Goal: Information Seeking & Learning: Learn about a topic

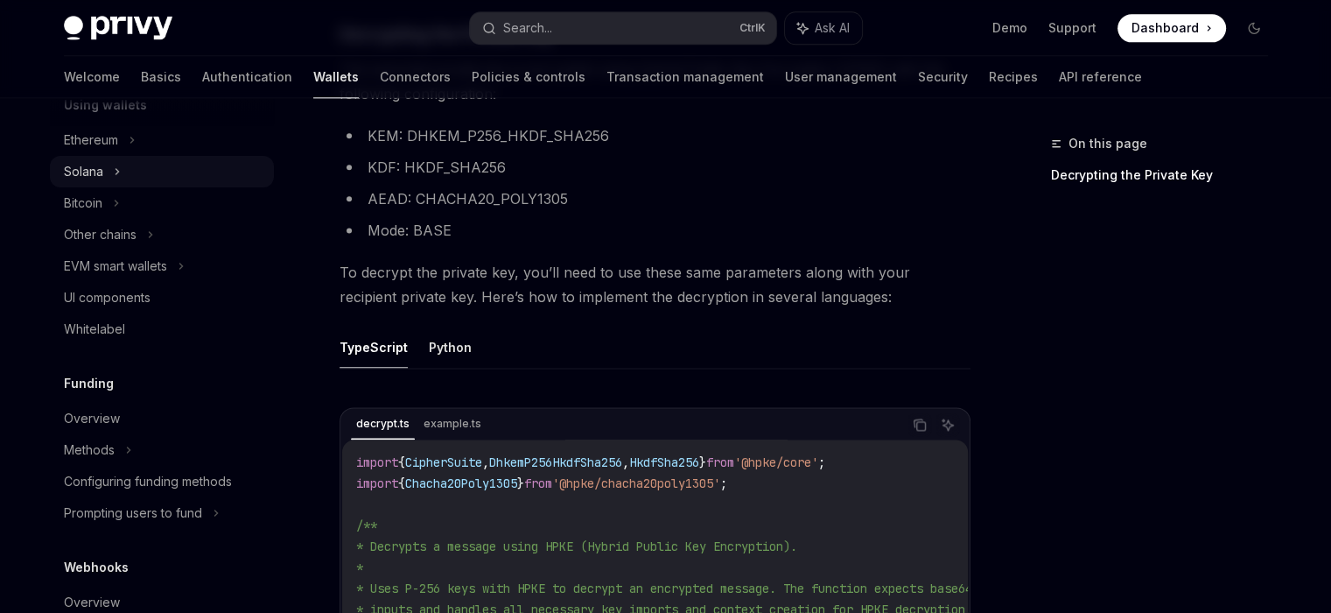
scroll to position [613, 0]
type textarea "*"
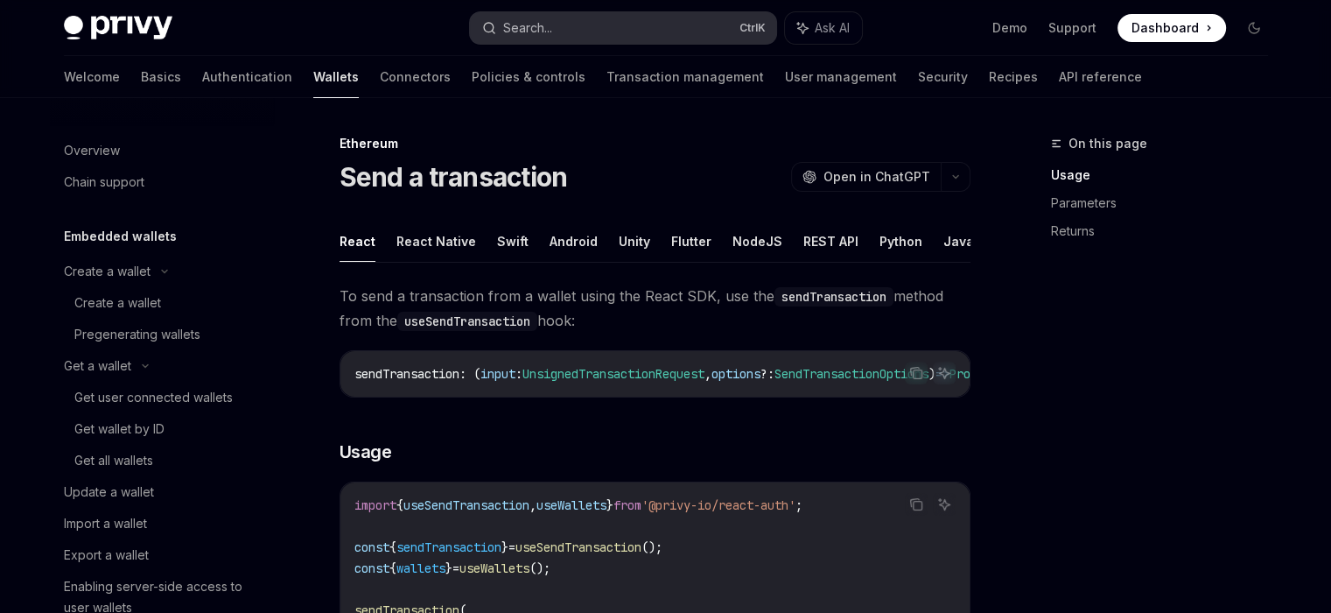
click at [658, 19] on button "Search... Ctrl K" at bounding box center [623, 28] width 306 height 32
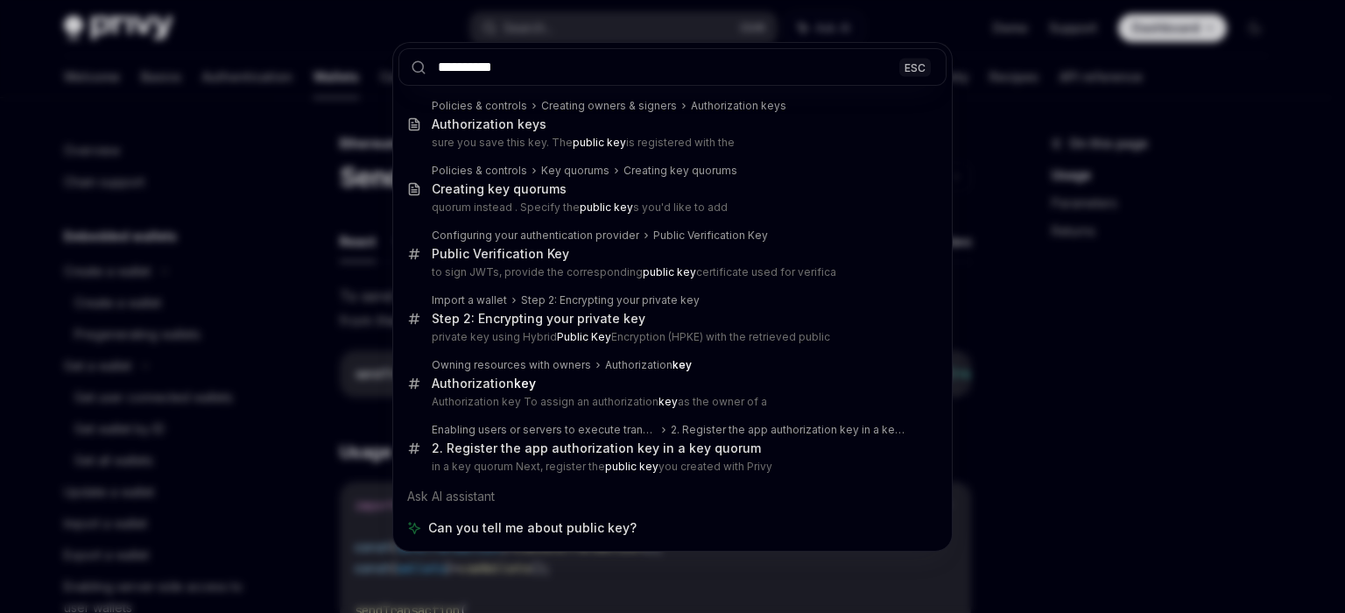
type input "**********"
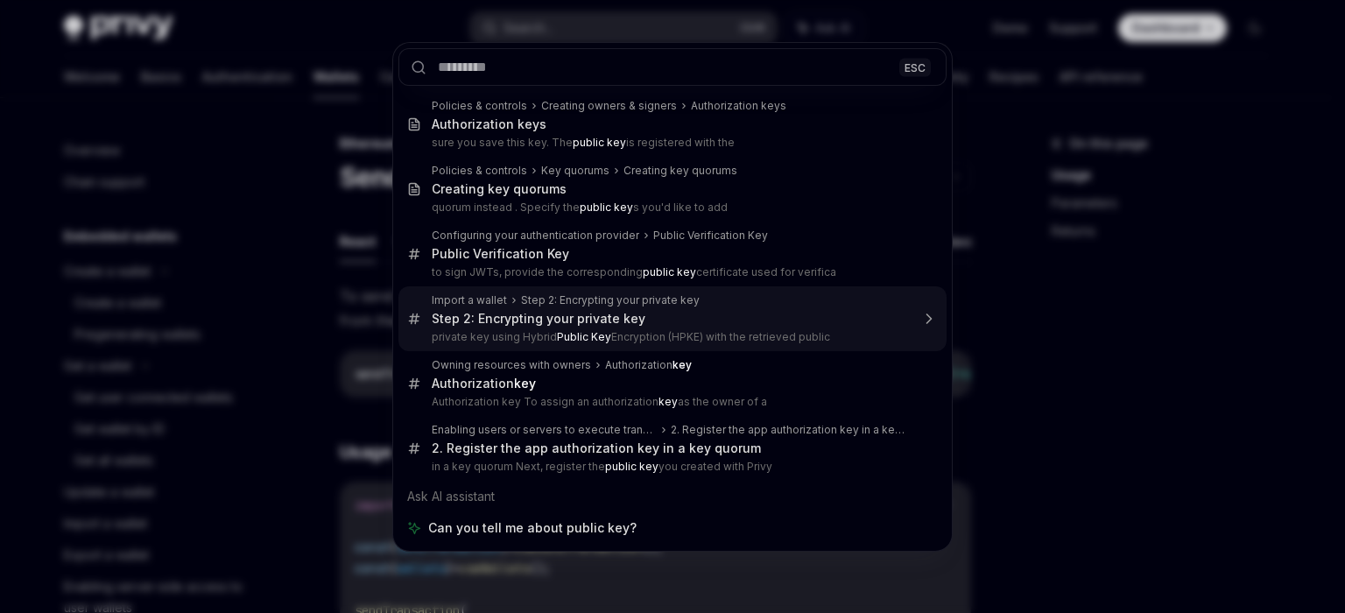
type textarea "*"
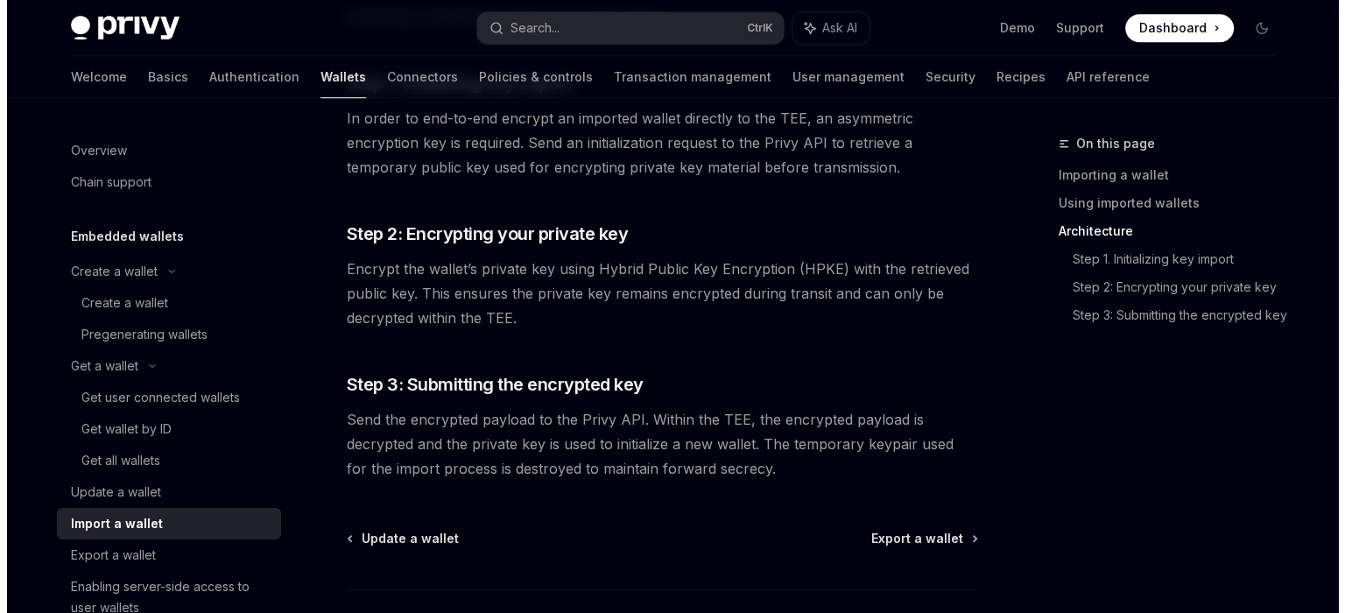
scroll to position [1491, 0]
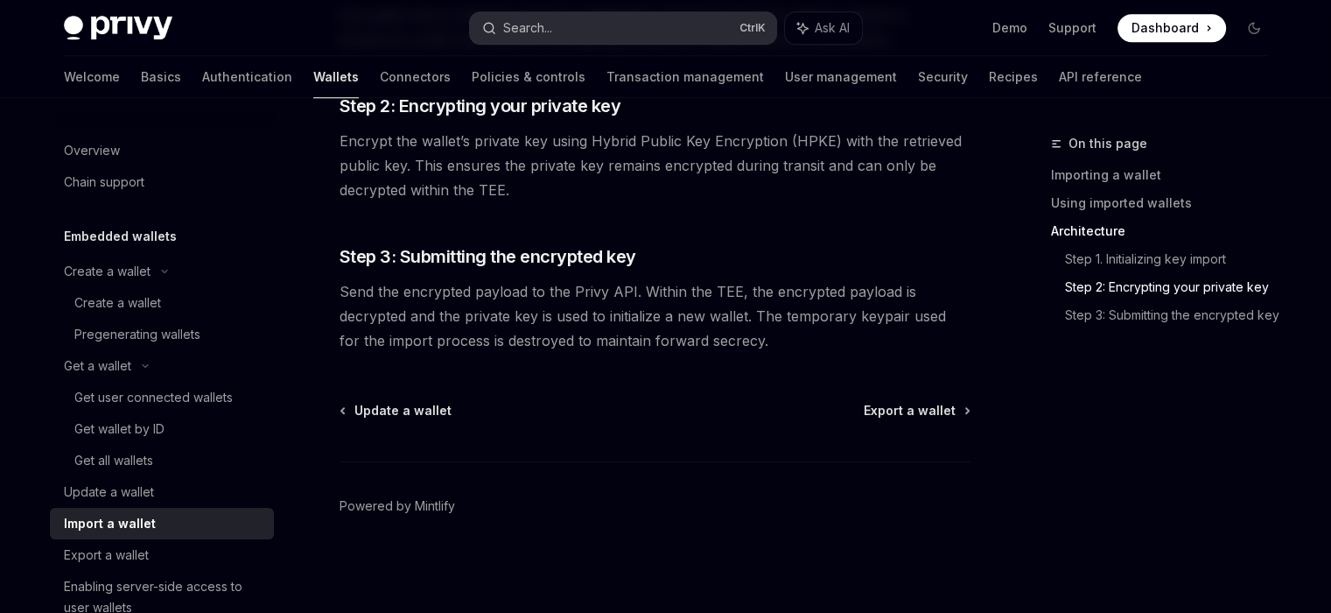
click at [590, 27] on button "Search... Ctrl K" at bounding box center [623, 28] width 306 height 32
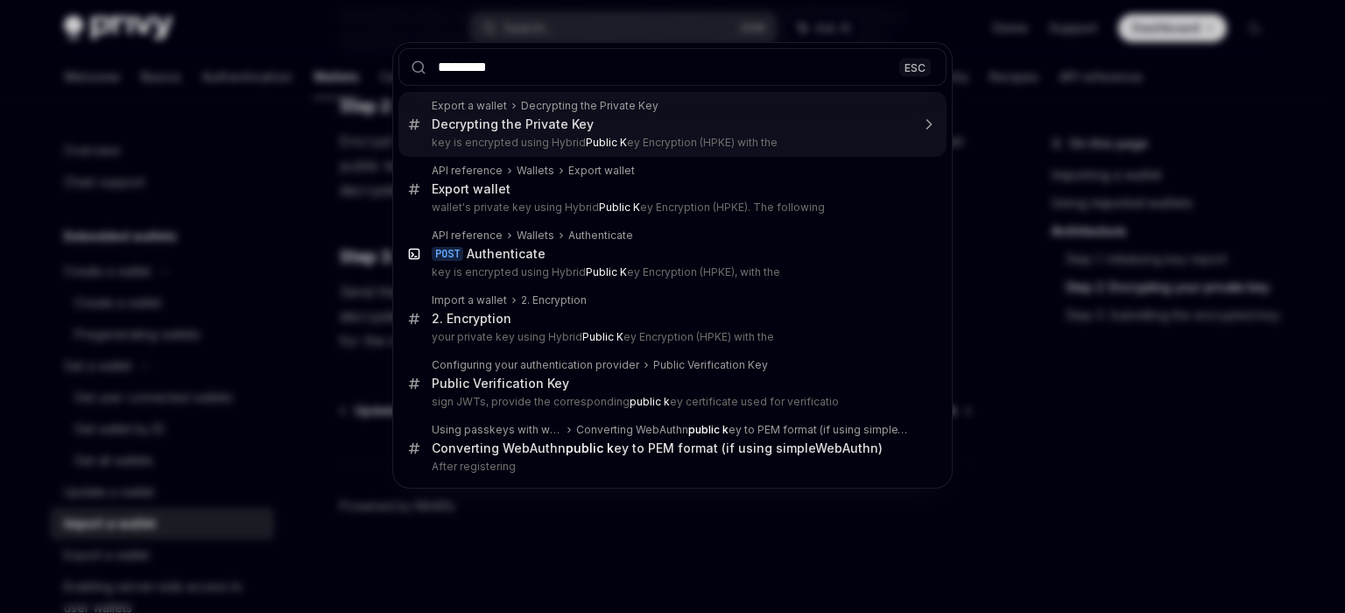
type input "**********"
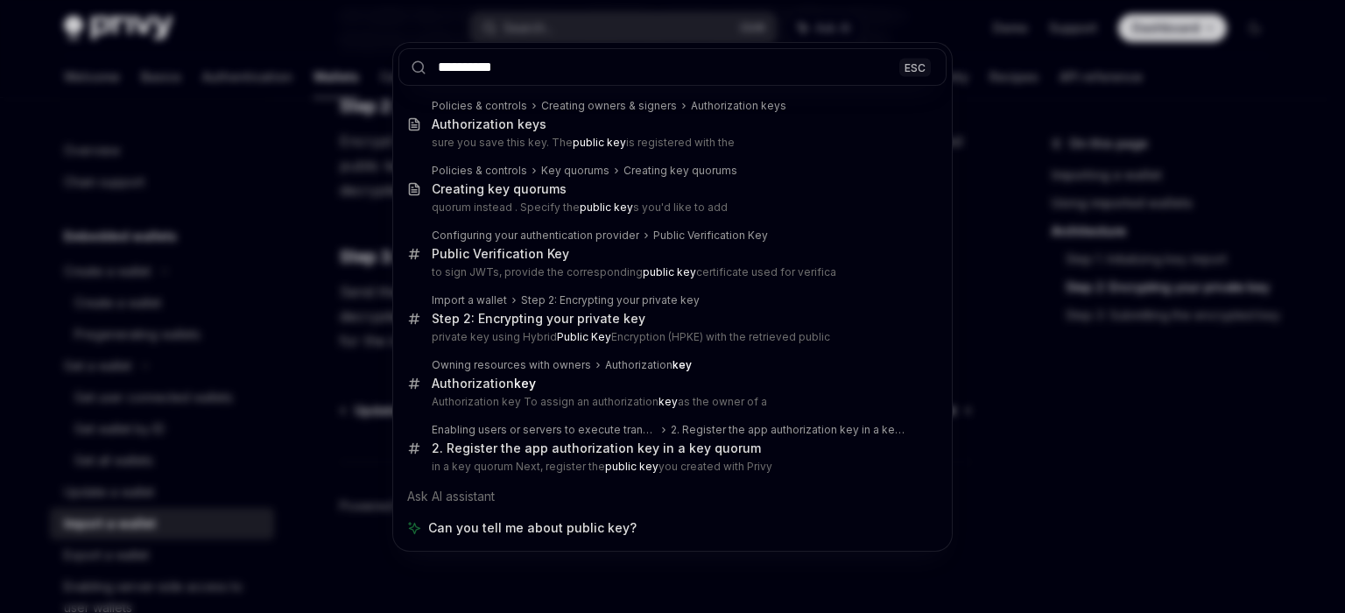
click at [534, 71] on input "**********" at bounding box center [672, 67] width 548 height 38
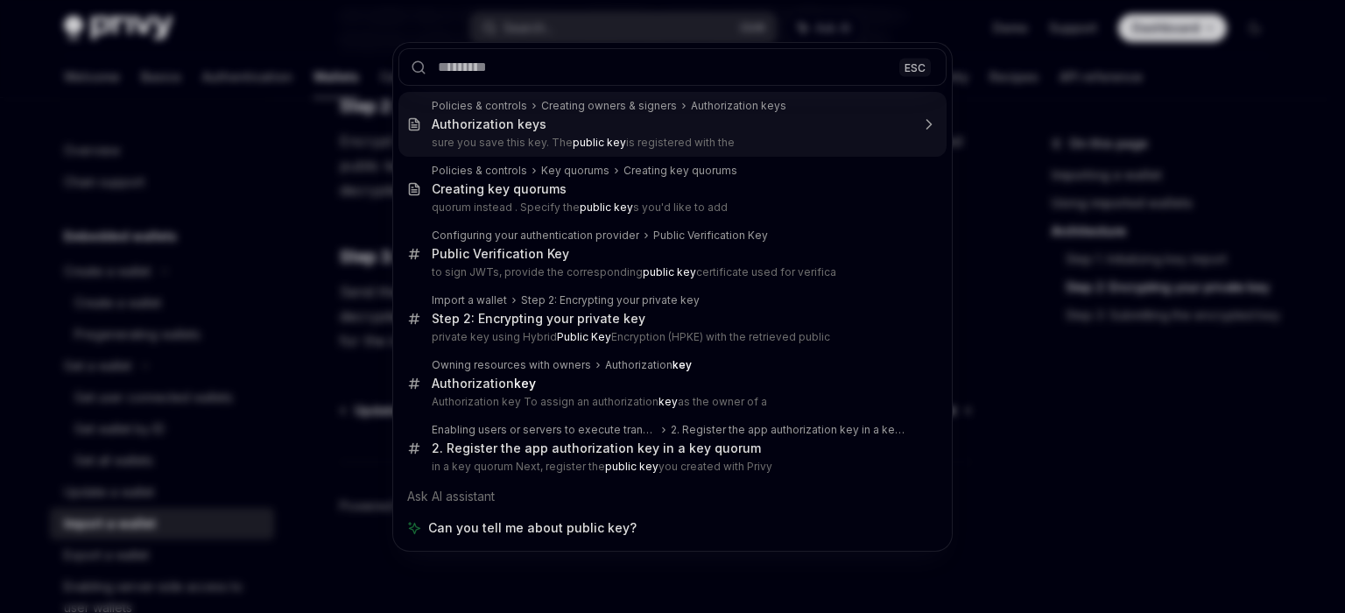
type textarea "*"
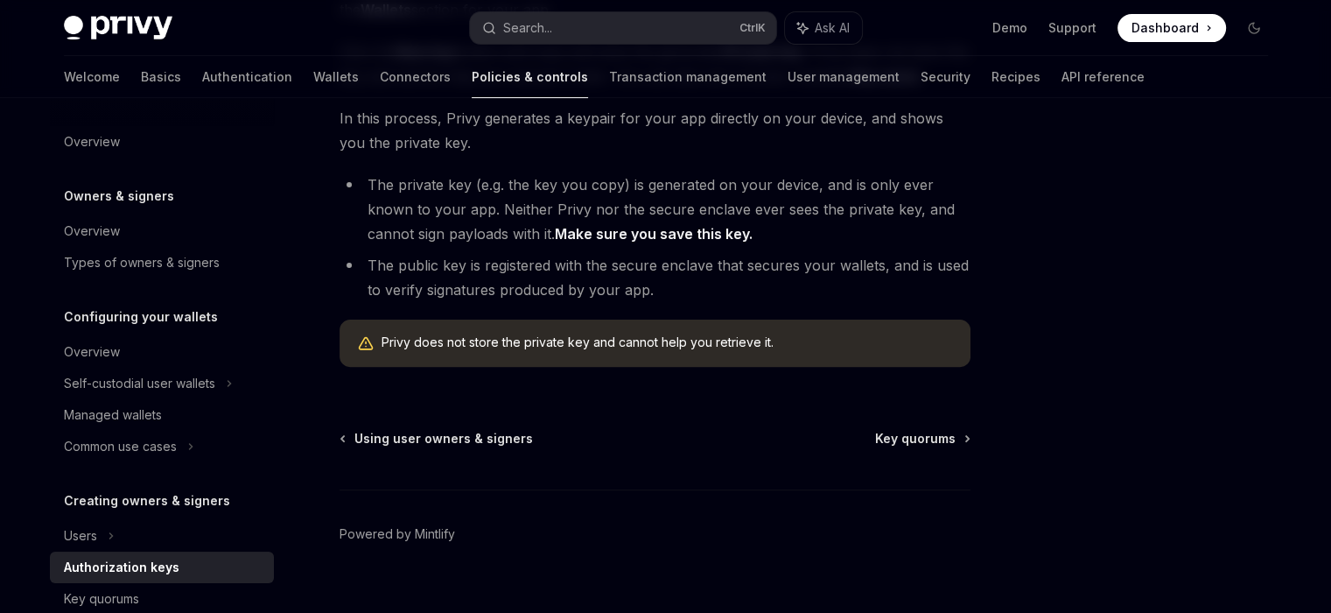
scroll to position [495, 0]
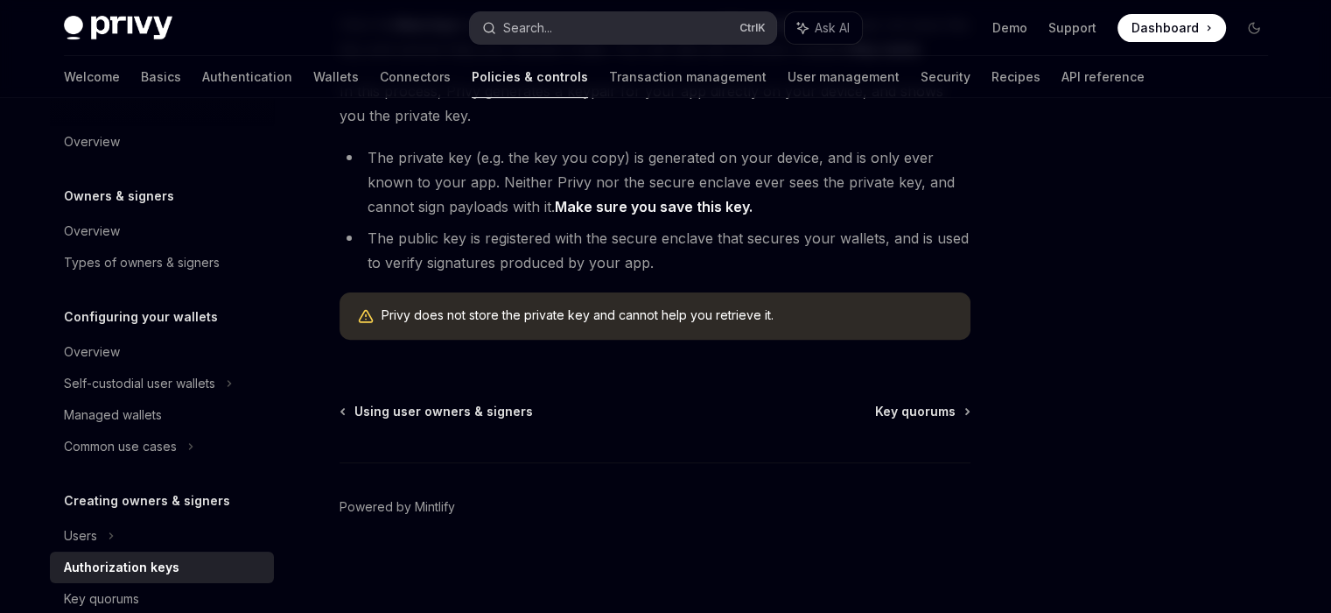
click at [572, 20] on button "Search... Ctrl K" at bounding box center [623, 28] width 306 height 32
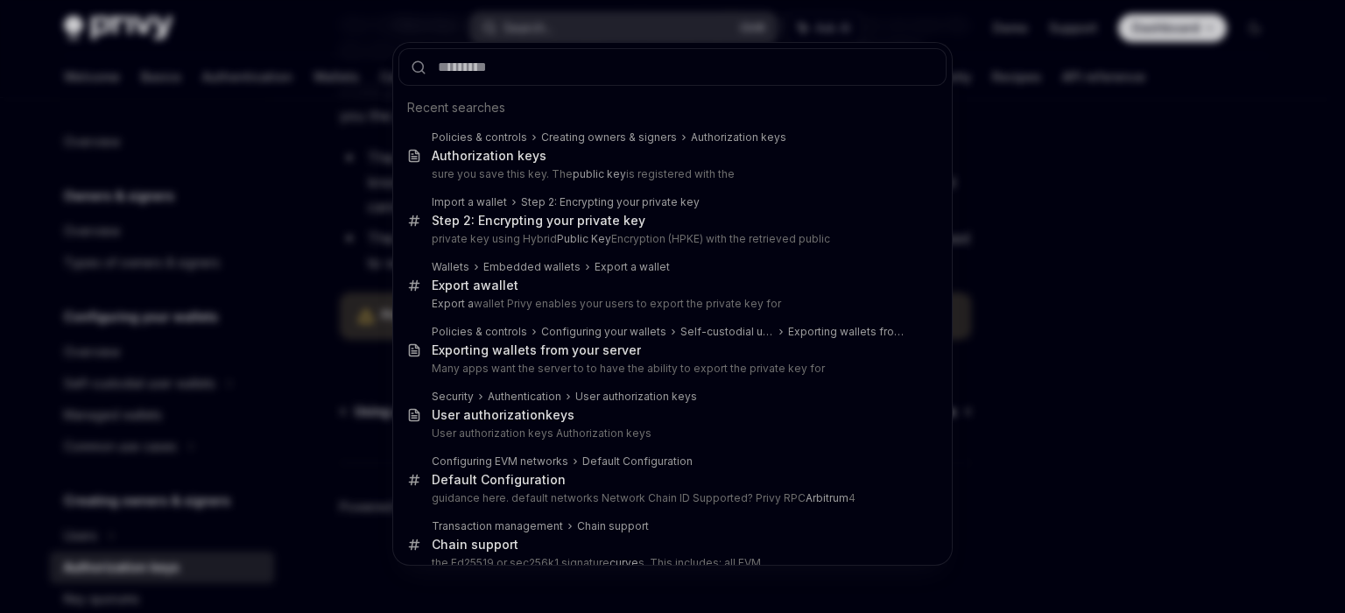
type input "**********"
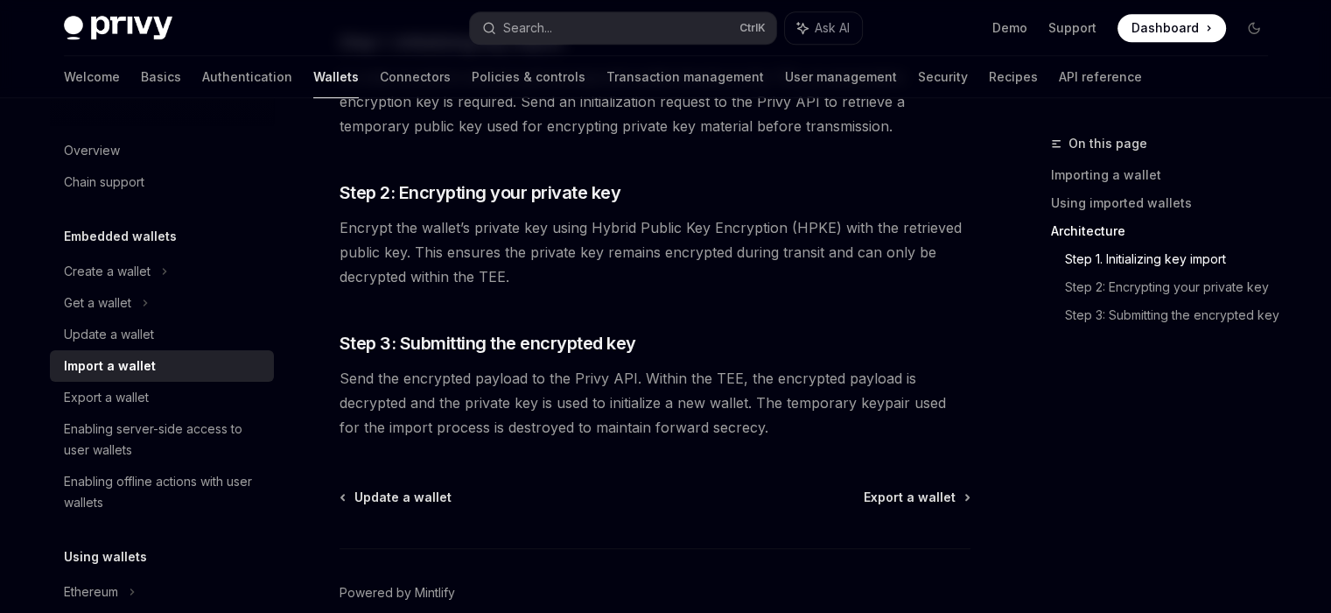
scroll to position [1401, 0]
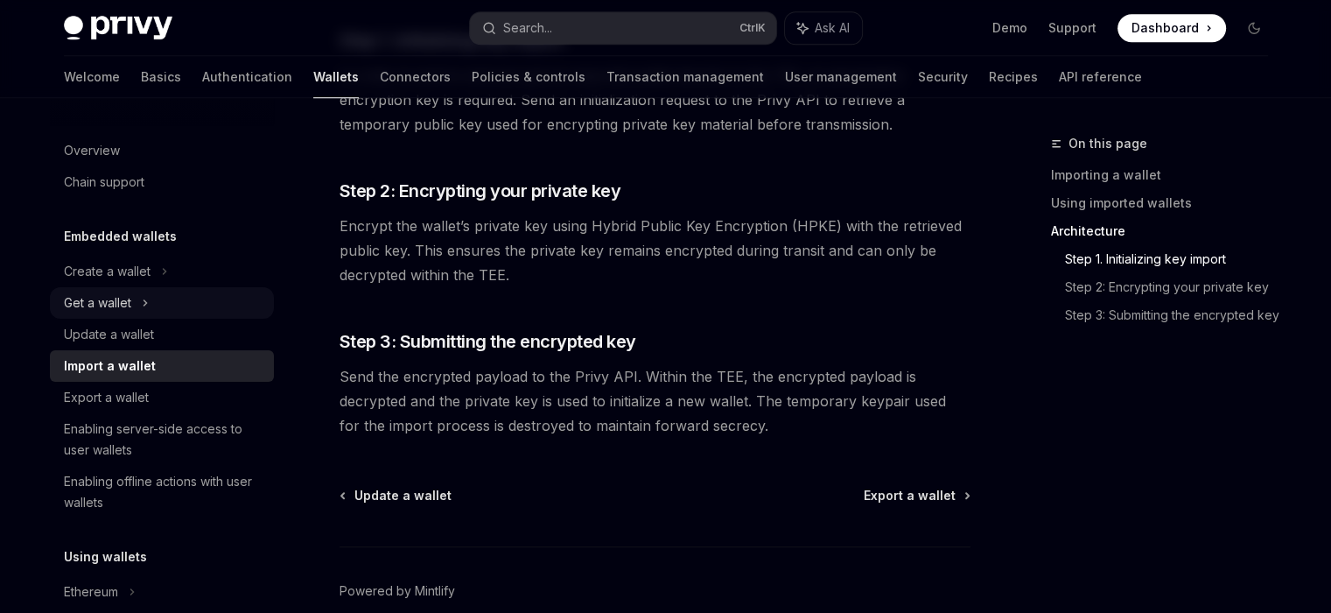
click at [180, 295] on div "Get a wallet" at bounding box center [162, 303] width 224 height 32
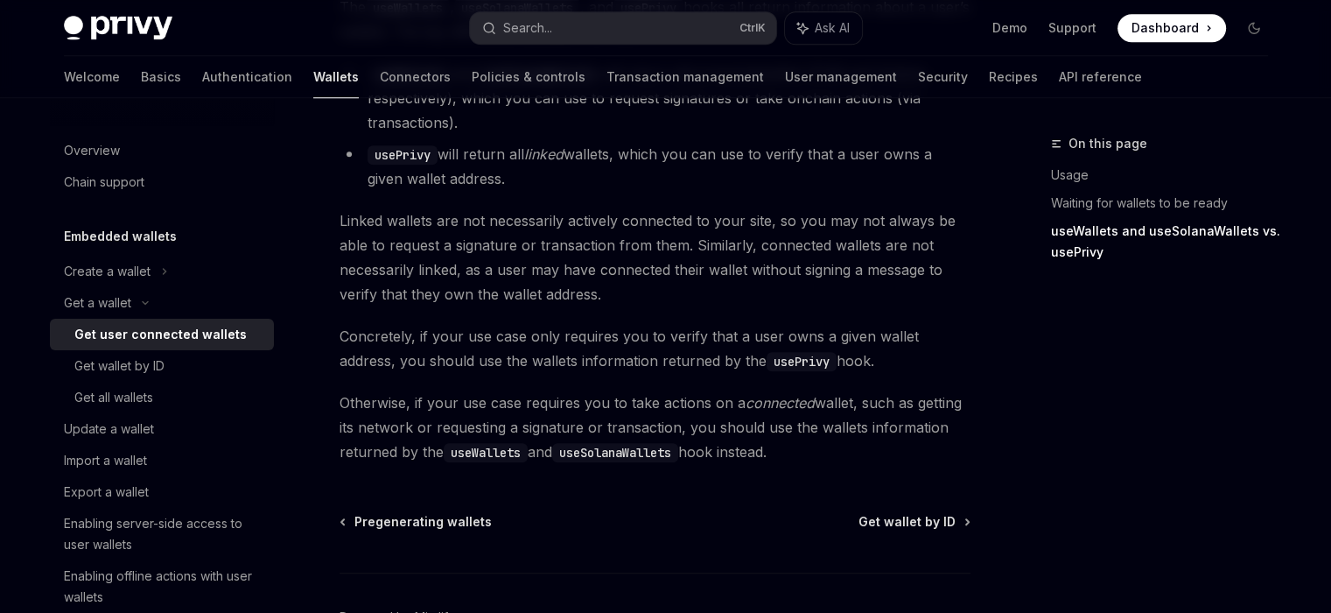
scroll to position [1663, 0]
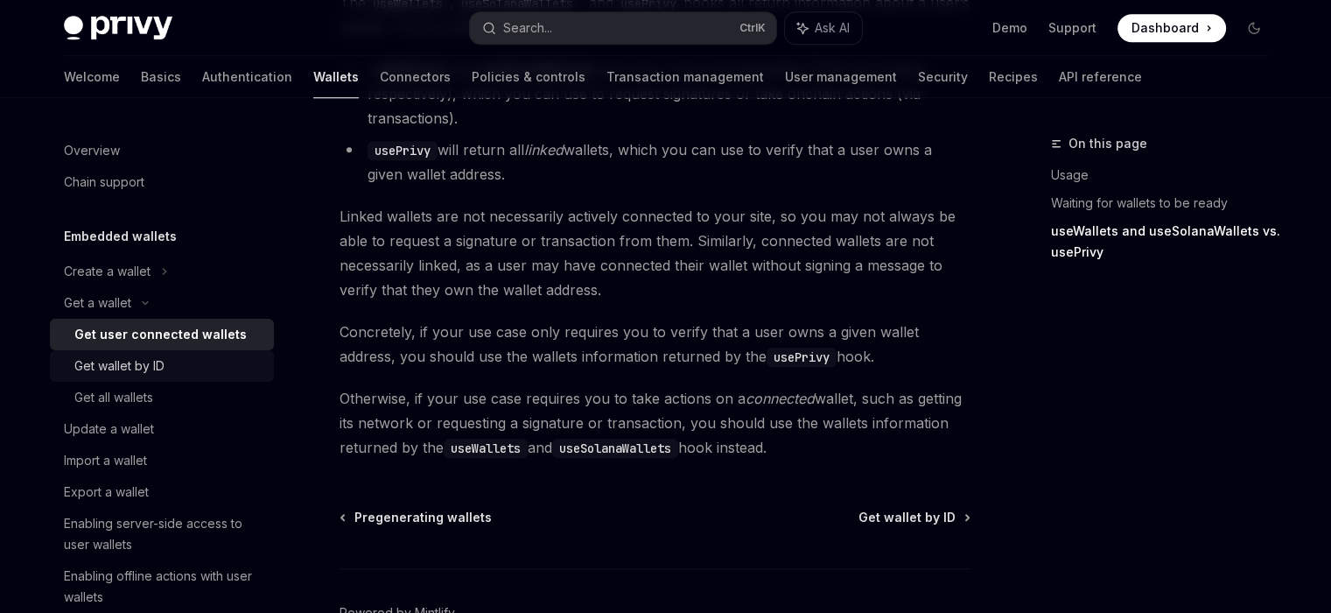
click at [210, 370] on div "Get wallet by ID" at bounding box center [168, 365] width 189 height 21
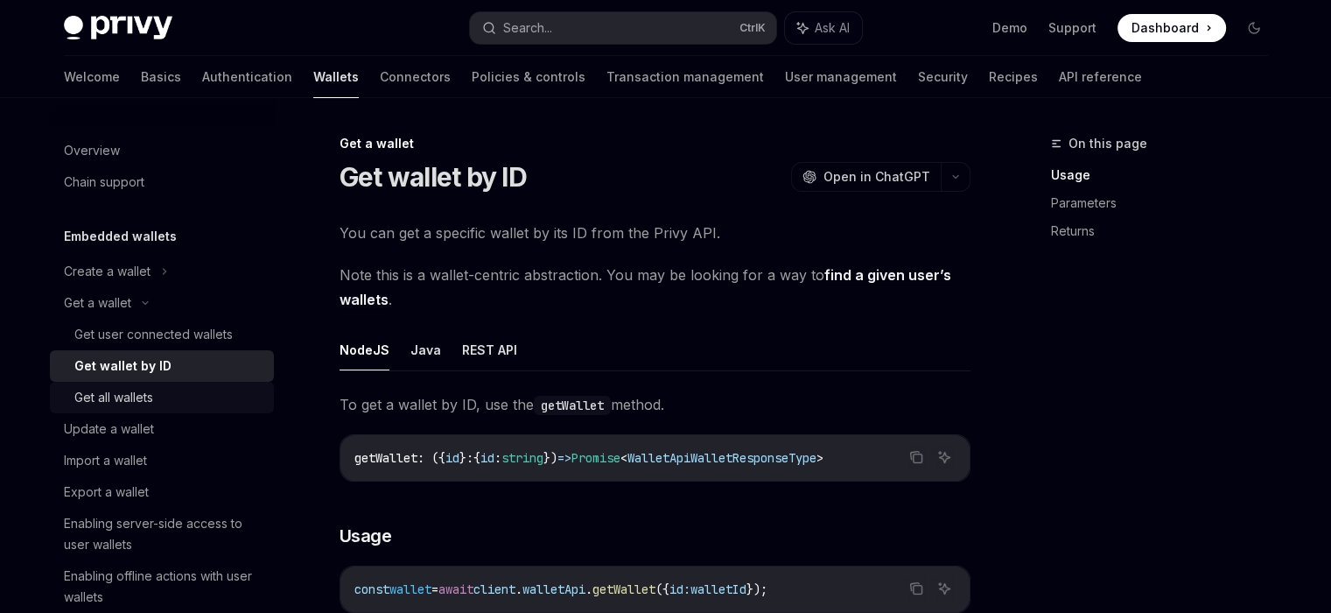
click at [181, 398] on div "Get all wallets" at bounding box center [168, 397] width 189 height 21
type textarea "*"
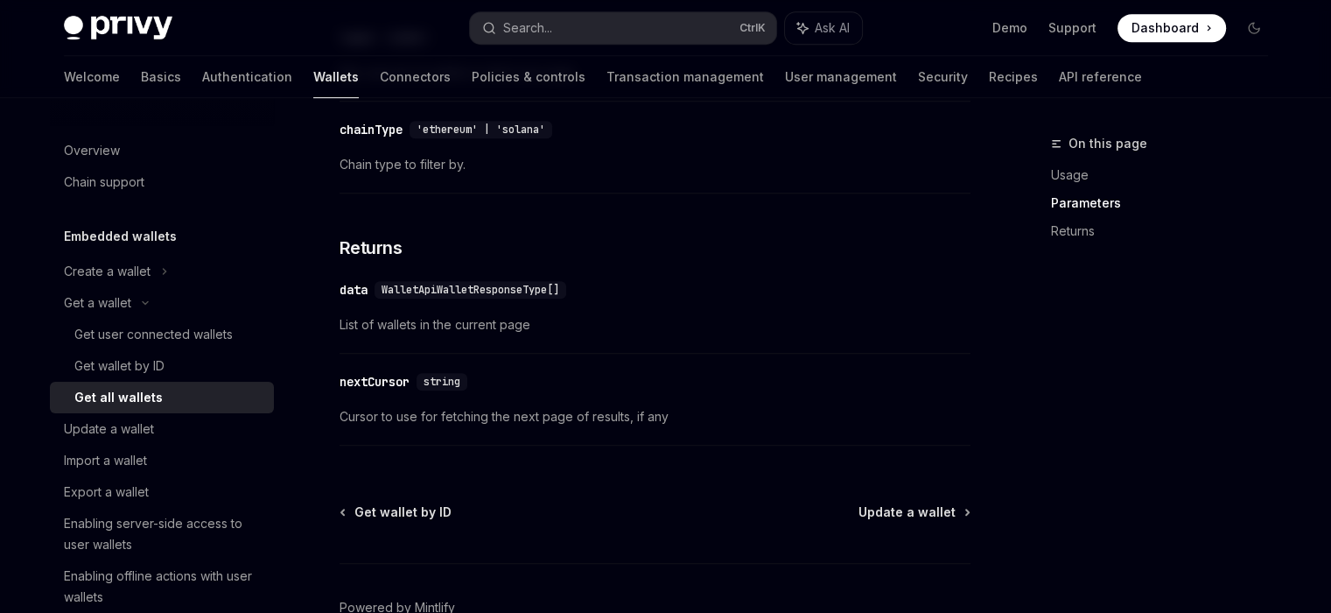
scroll to position [1044, 0]
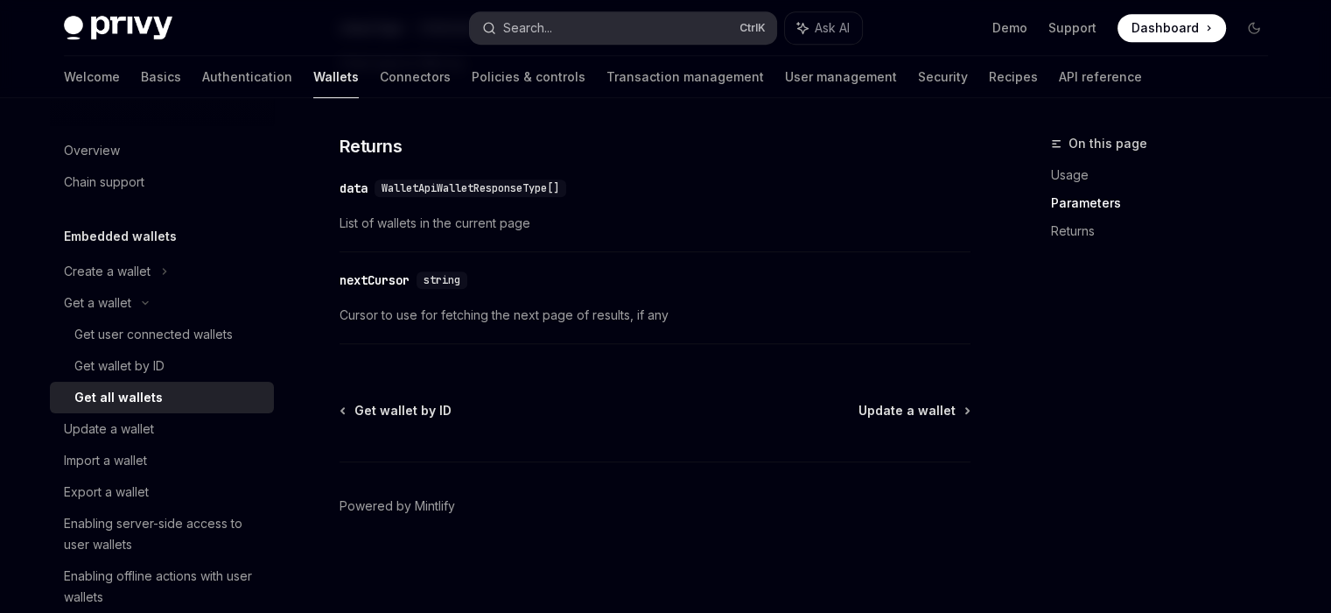
click at [567, 17] on button "Search... Ctrl K" at bounding box center [623, 28] width 306 height 32
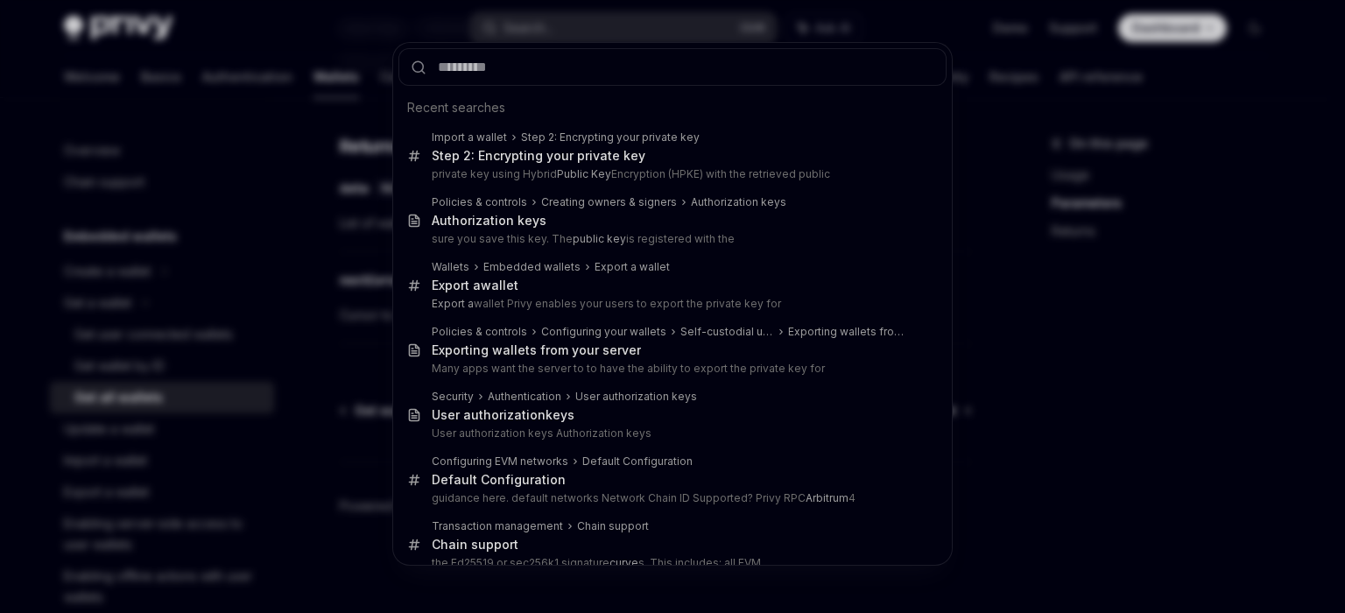
type input "**********"
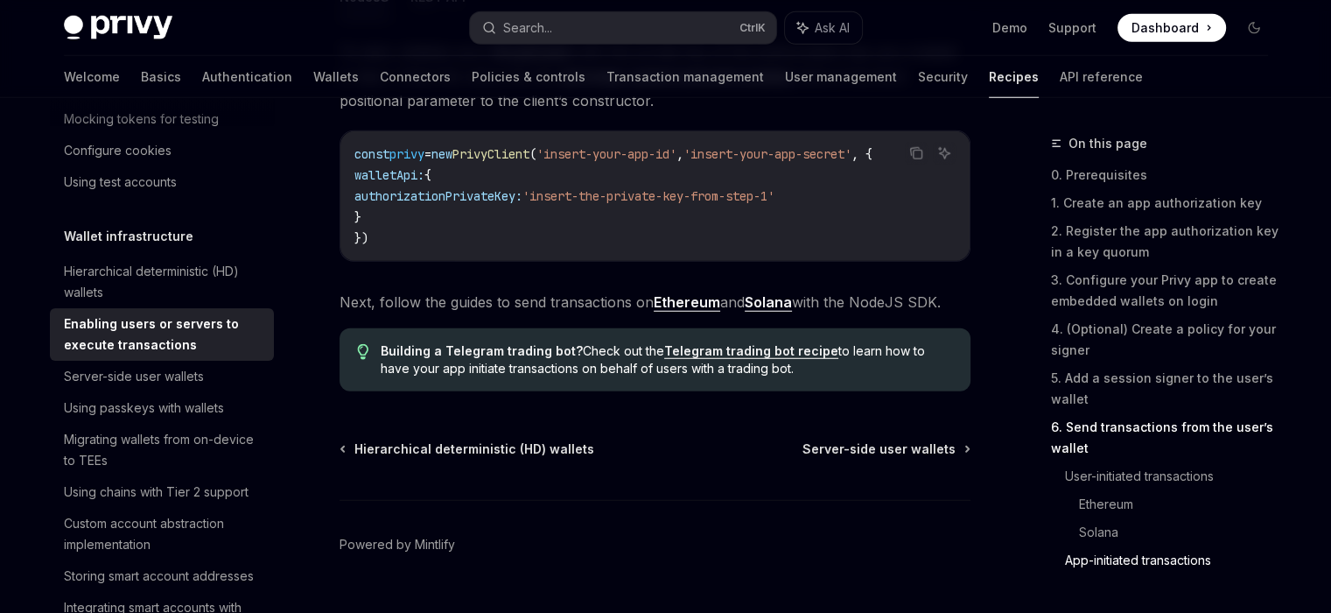
scroll to position [4697, 0]
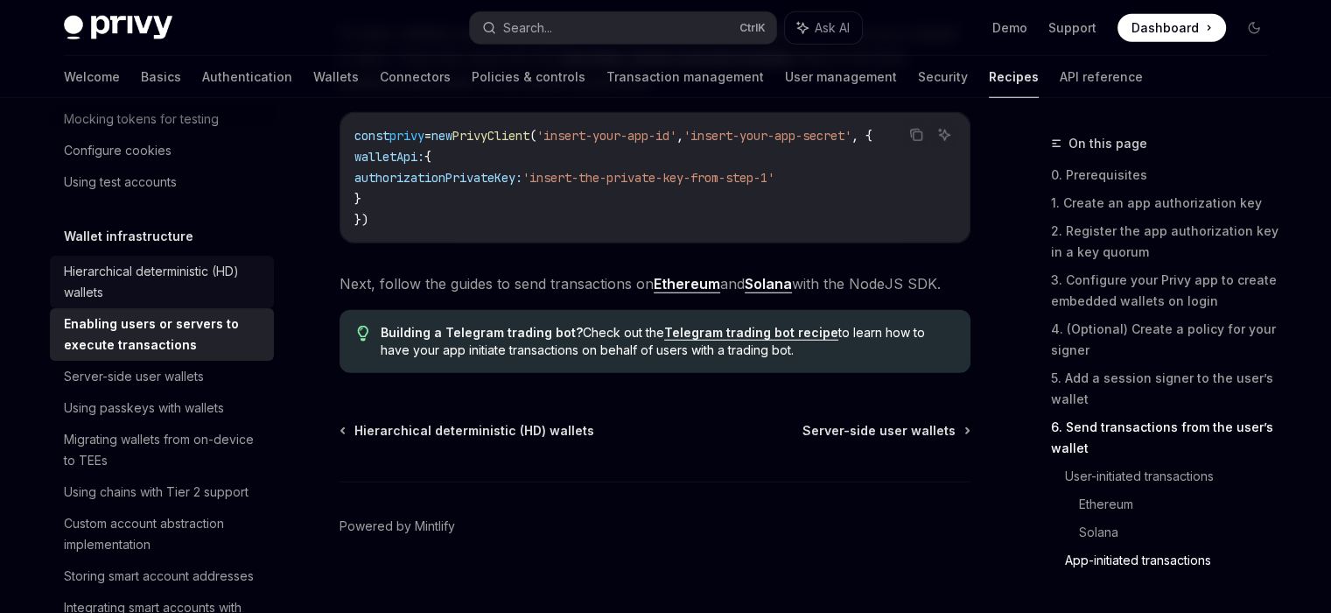
click at [109, 299] on div "Hierarchical deterministic (HD) wallets" at bounding box center [164, 282] width 200 height 42
type textarea "*"
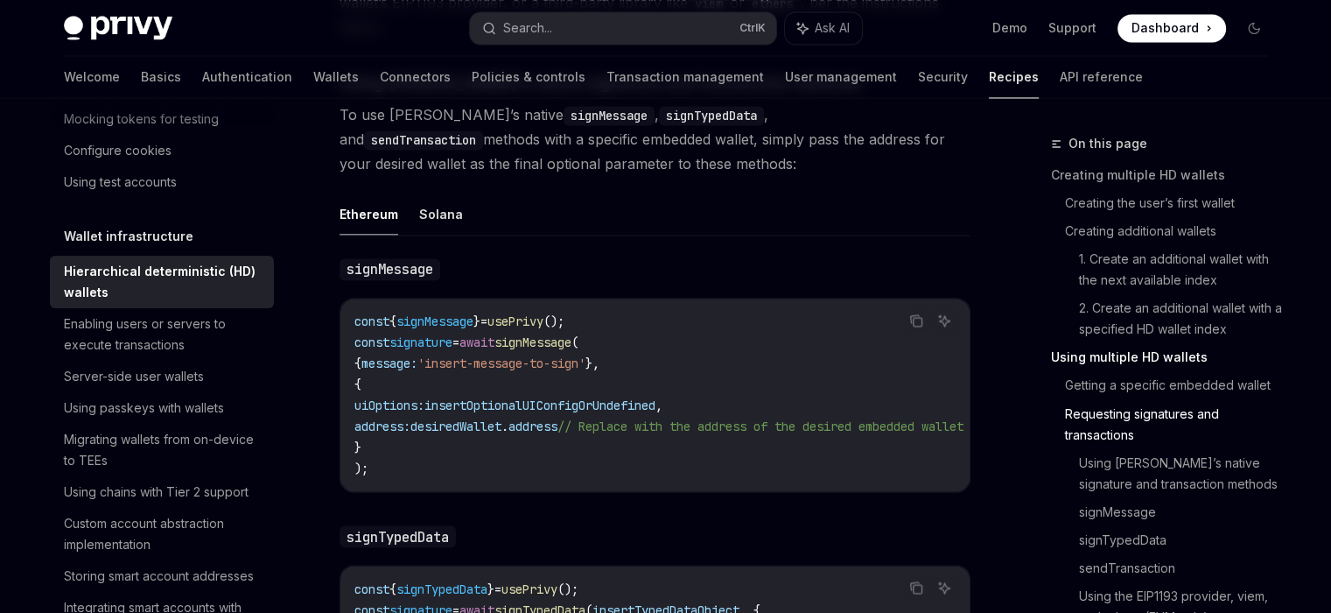
scroll to position [3064, 0]
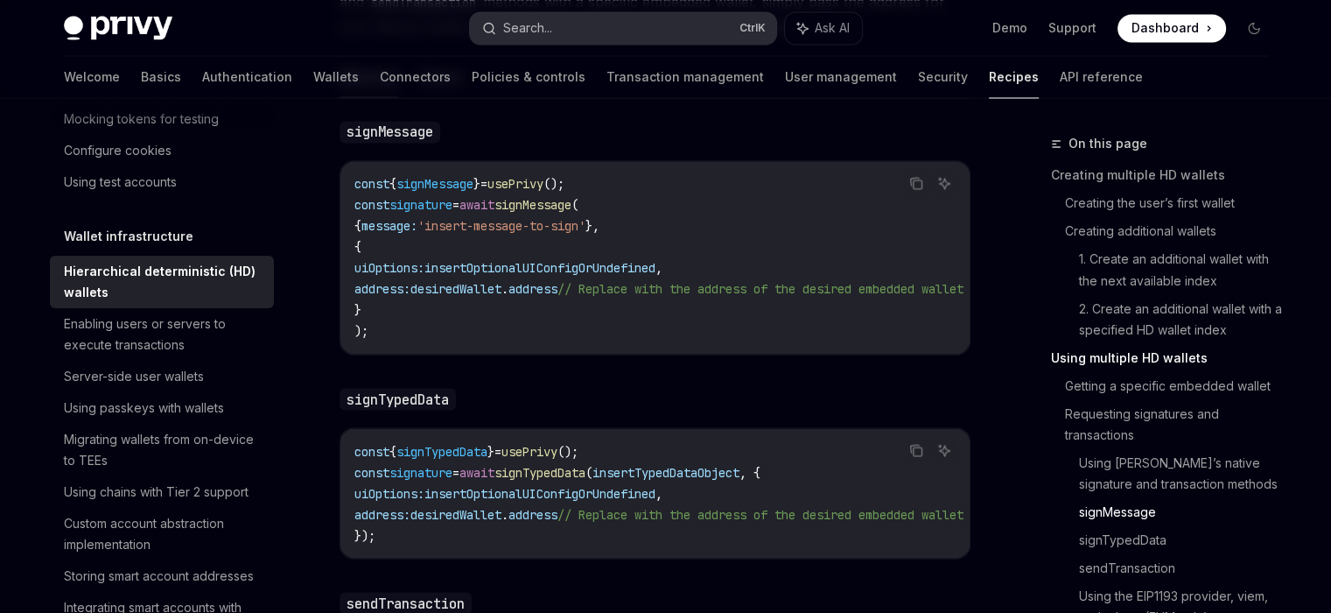
click at [598, 32] on button "Search... Ctrl K" at bounding box center [623, 28] width 306 height 32
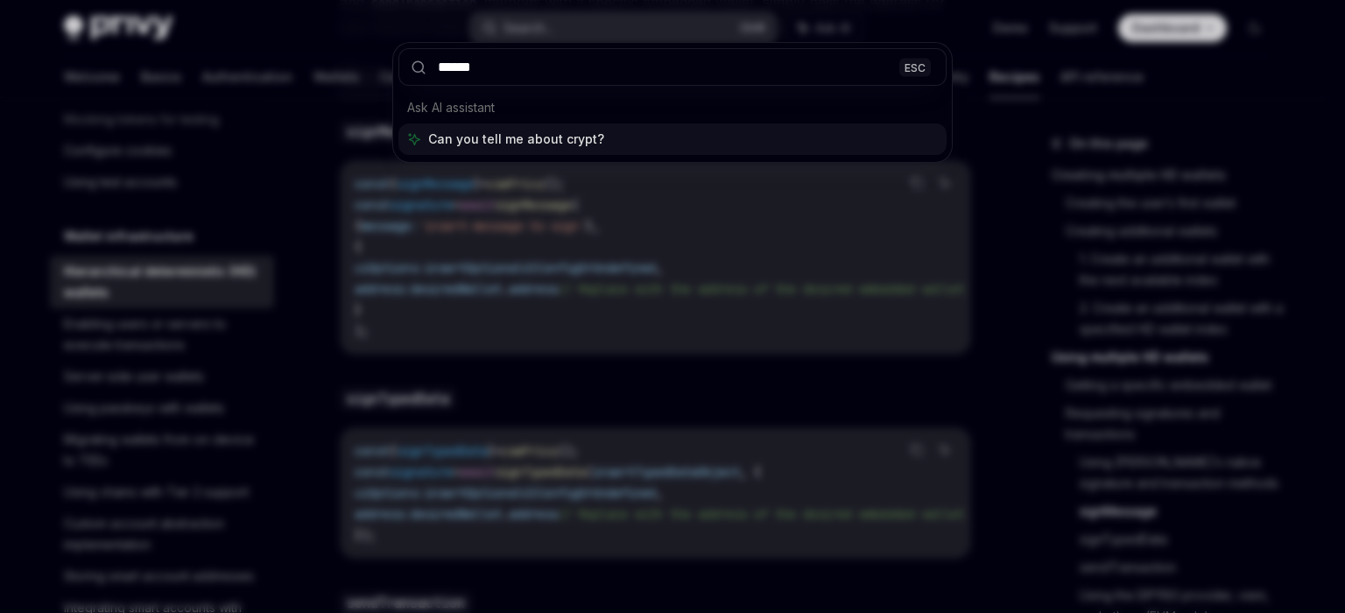
type input "*******"
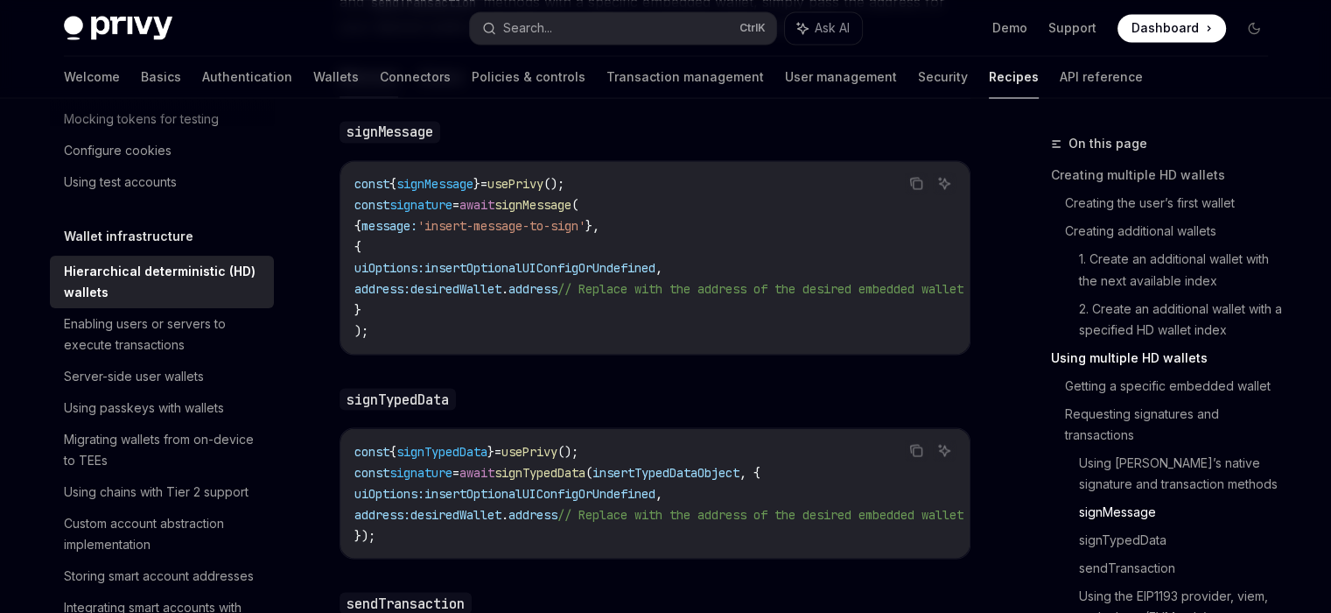
type textarea "*"
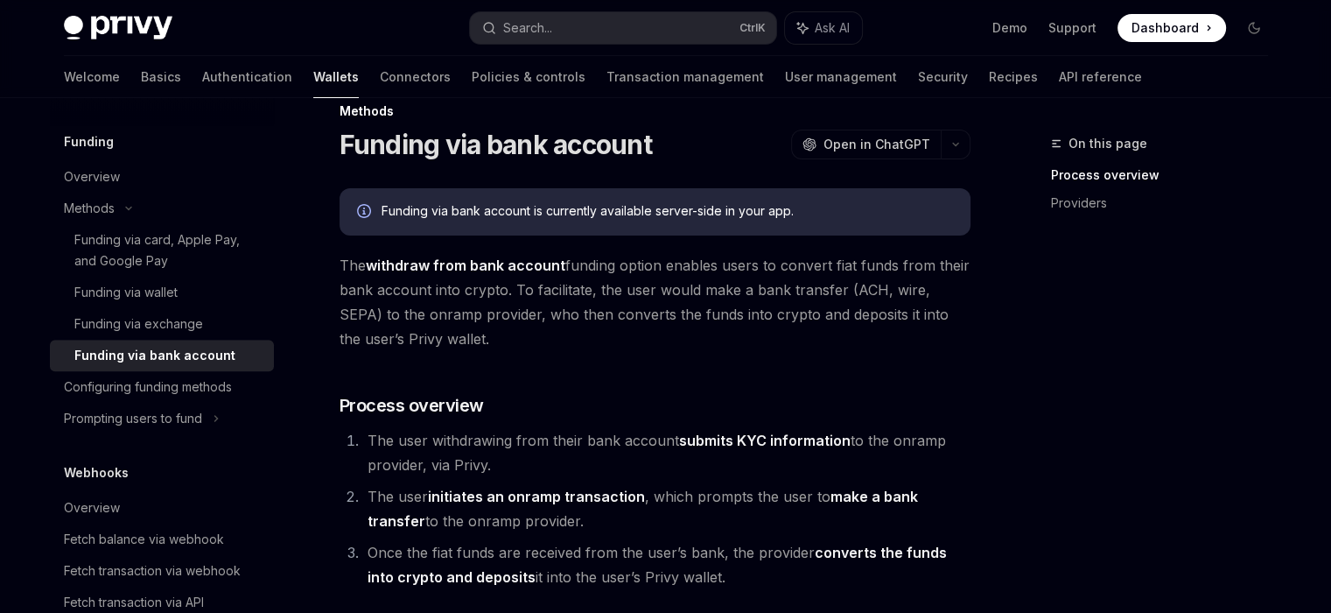
scroll to position [88, 0]
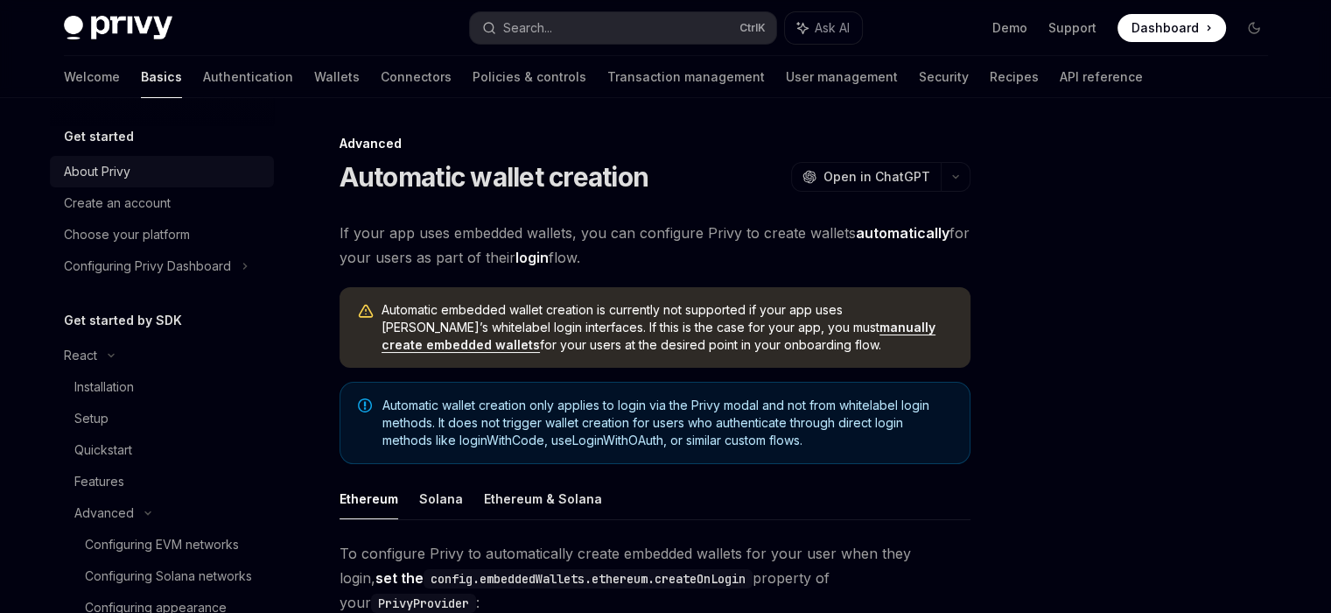
click at [145, 178] on div "About Privy" at bounding box center [164, 171] width 200 height 21
type textarea "*"
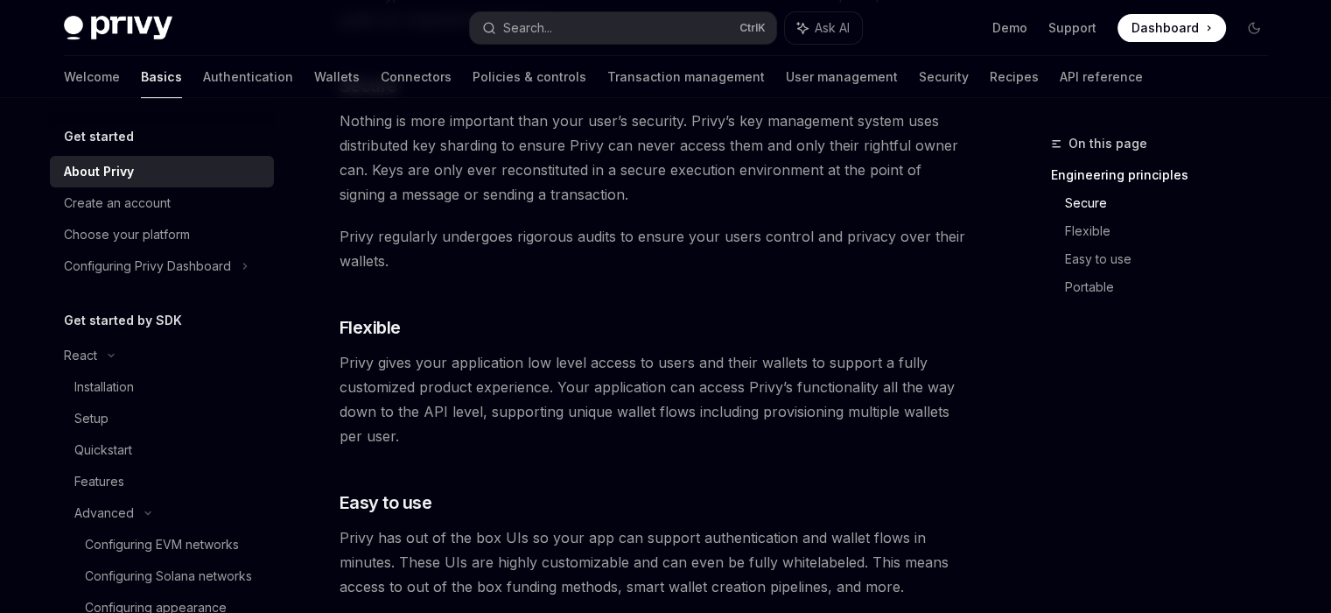
scroll to position [714, 0]
